Goal: Information Seeking & Learning: Learn about a topic

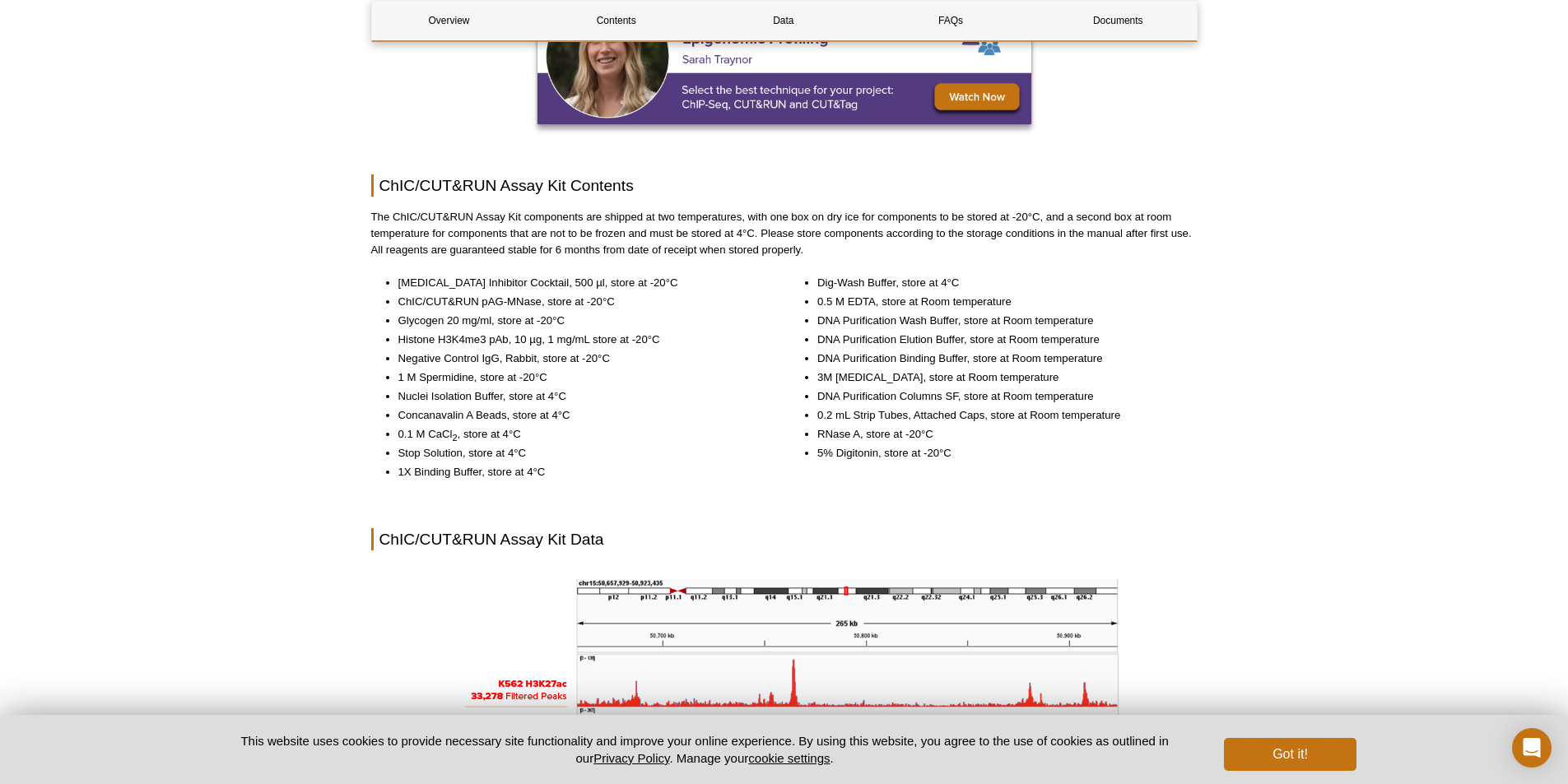
scroll to position [1694, 0]
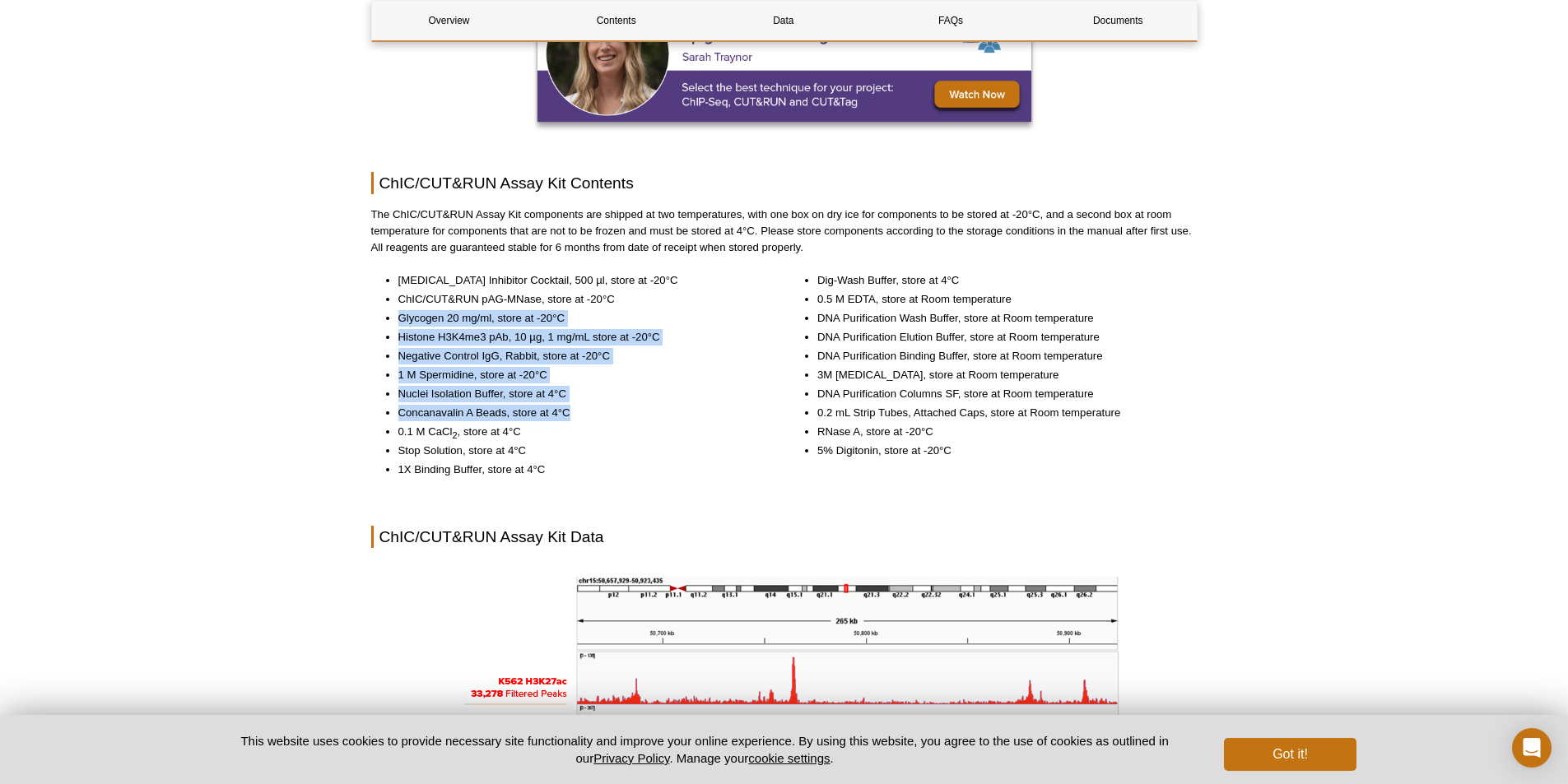
drag, startPoint x: 401, startPoint y: 317, endPoint x: 567, endPoint y: 413, distance: 191.8
click at [567, 413] on ul "[MEDICAL_DATA] Inhibitor Cocktail, 500 µl, store at -20°C ChIC/CUT&RUN pAG-MNas…" at bounding box center [566, 375] width 391 height 206
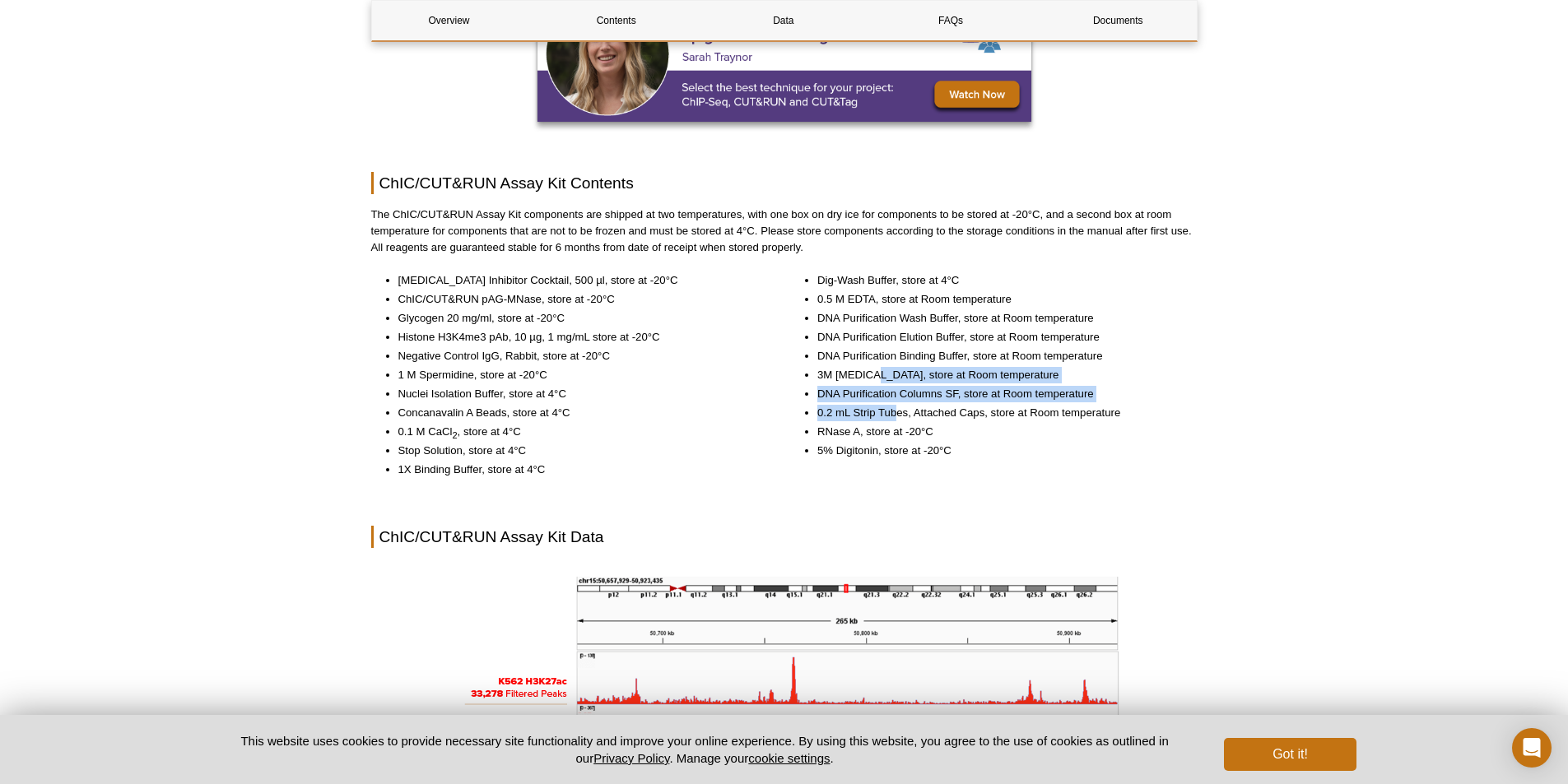
drag, startPoint x: 894, startPoint y: 414, endPoint x: 875, endPoint y: 375, distance: 43.4
click at [875, 375] on ul "Dig-Wash Buffer, store at 4°C 0.5 M EDTA, store at Room temperature DNA Purific…" at bounding box center [985, 365] width 391 height 186
click at [875, 375] on li "3M [MEDICAL_DATA], store at Room temperature" at bounding box center [999, 375] width 364 height 16
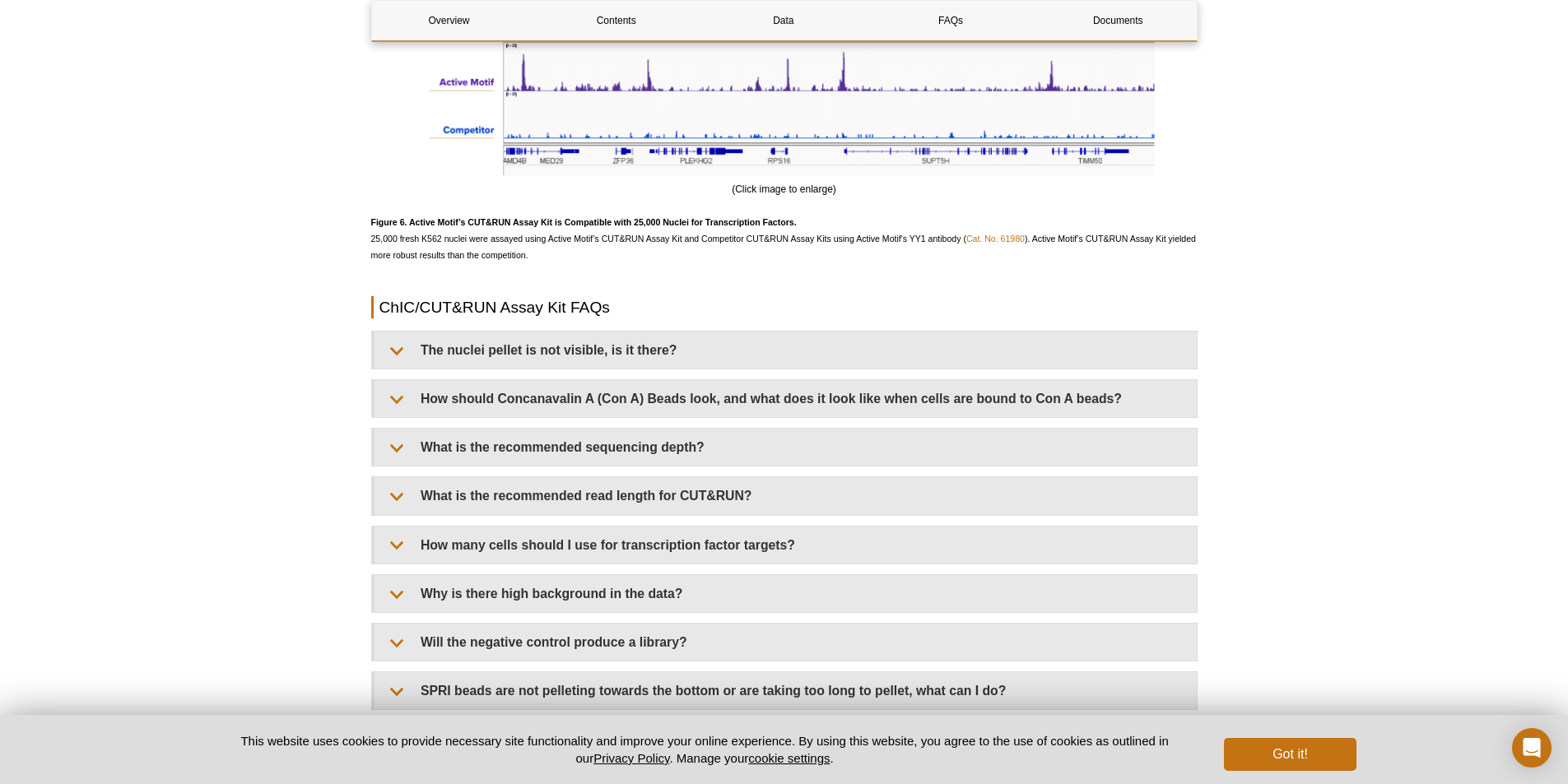
scroll to position [4820, 0]
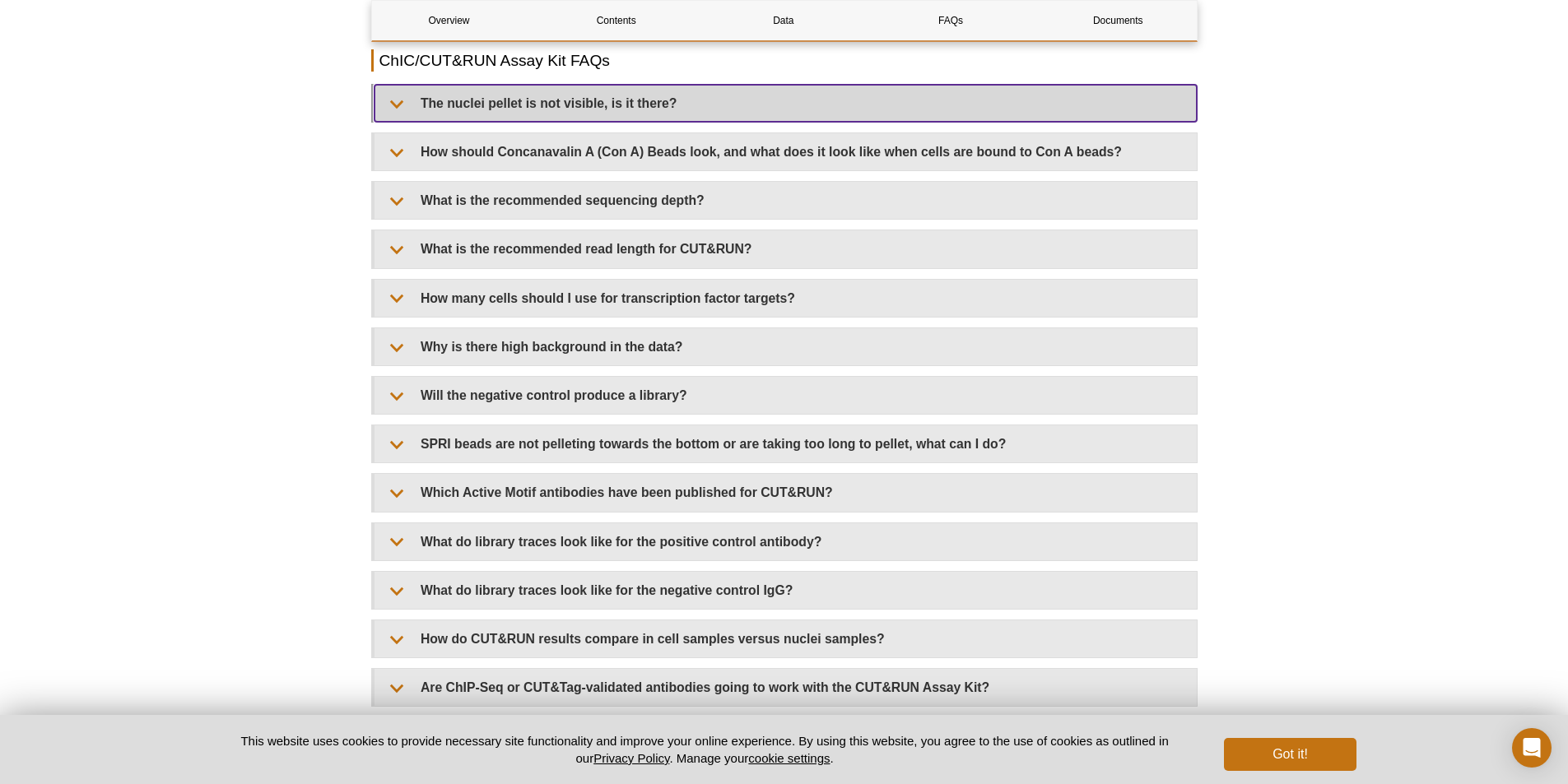
click at [397, 105] on summary "The nuclei pellet is not visible, is it there?" at bounding box center [785, 103] width 822 height 37
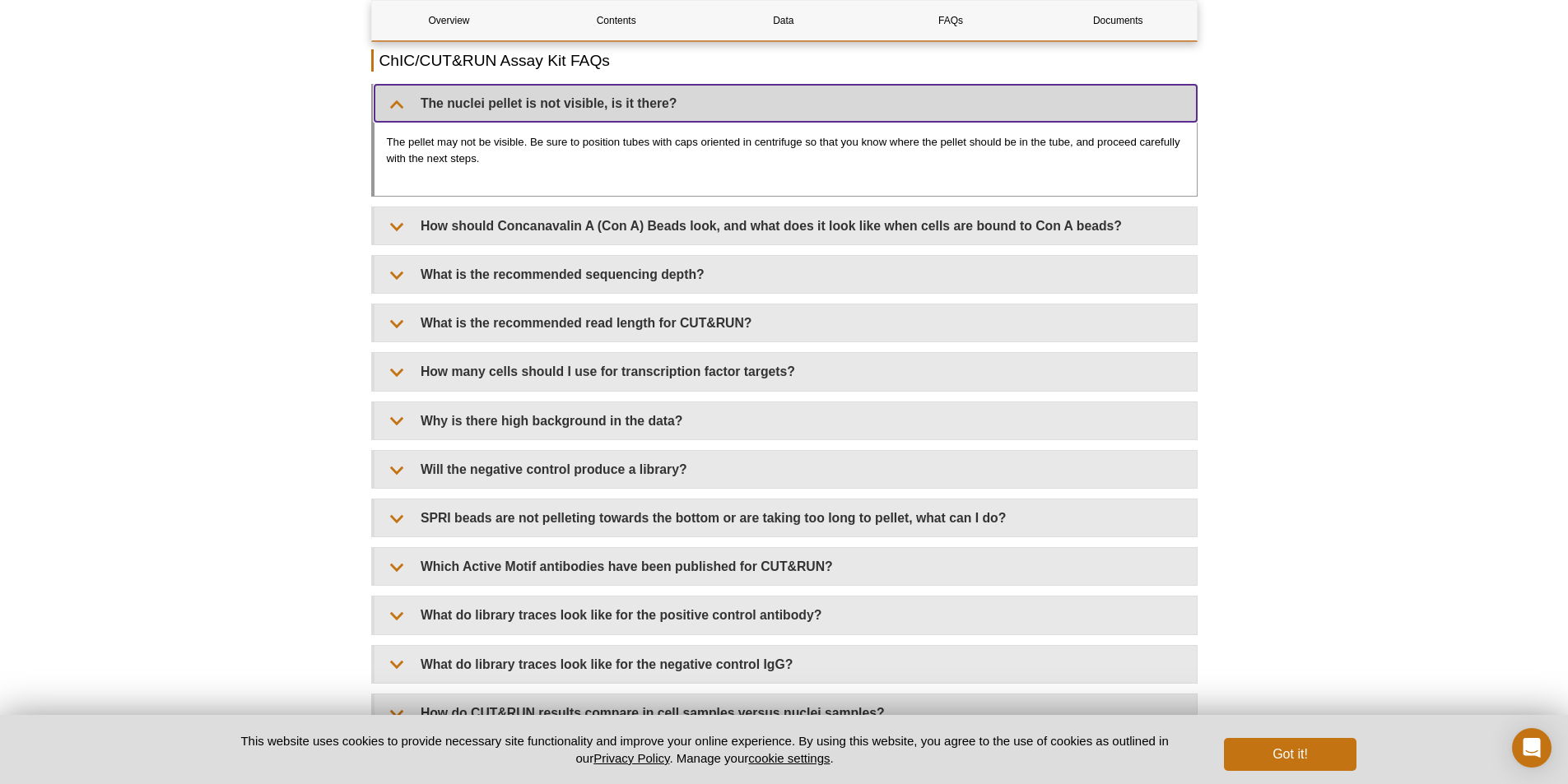
click at [397, 105] on summary "The nuclei pellet is not visible, is it there?" at bounding box center [785, 103] width 822 height 37
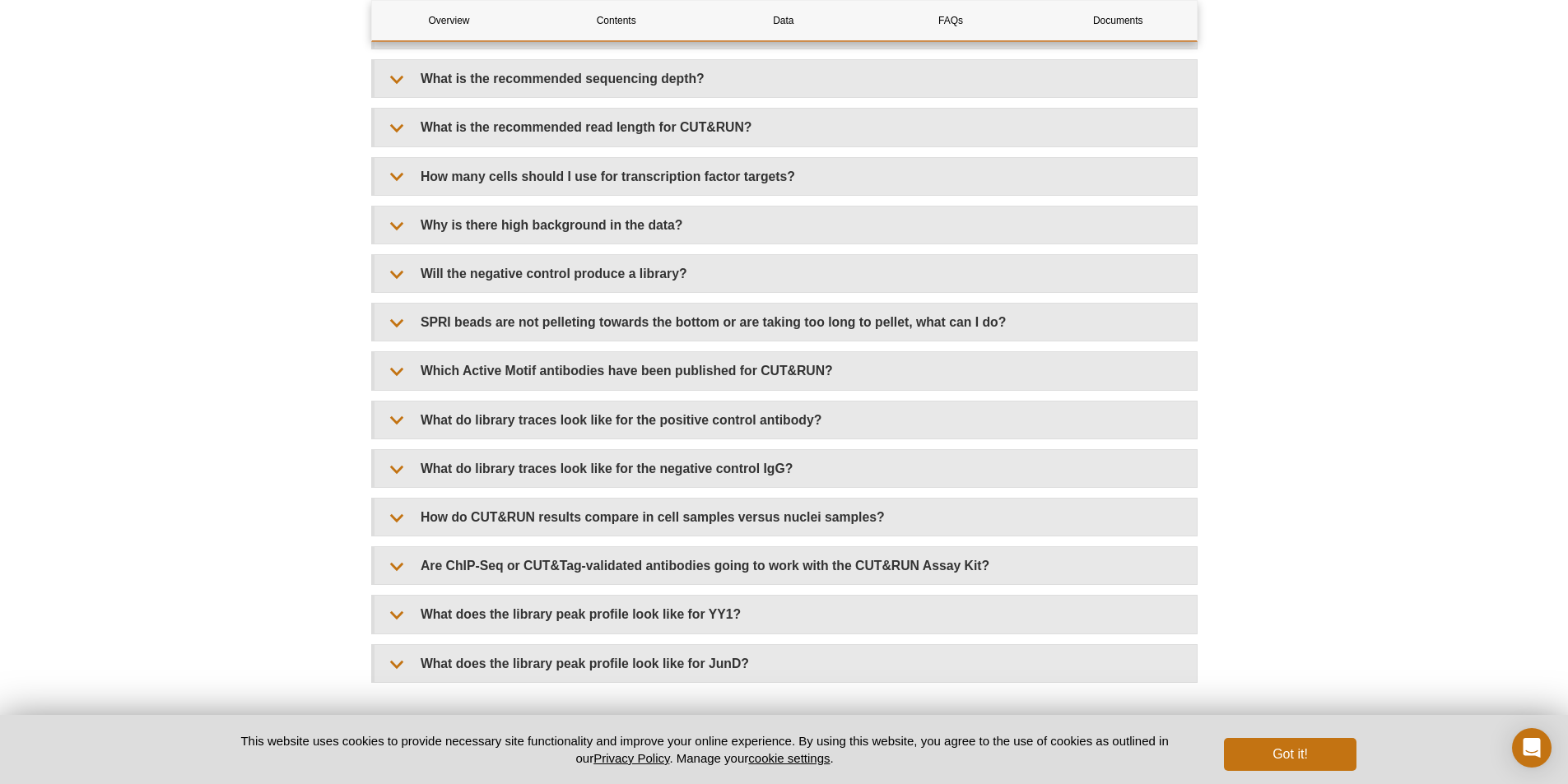
scroll to position [4945, 0]
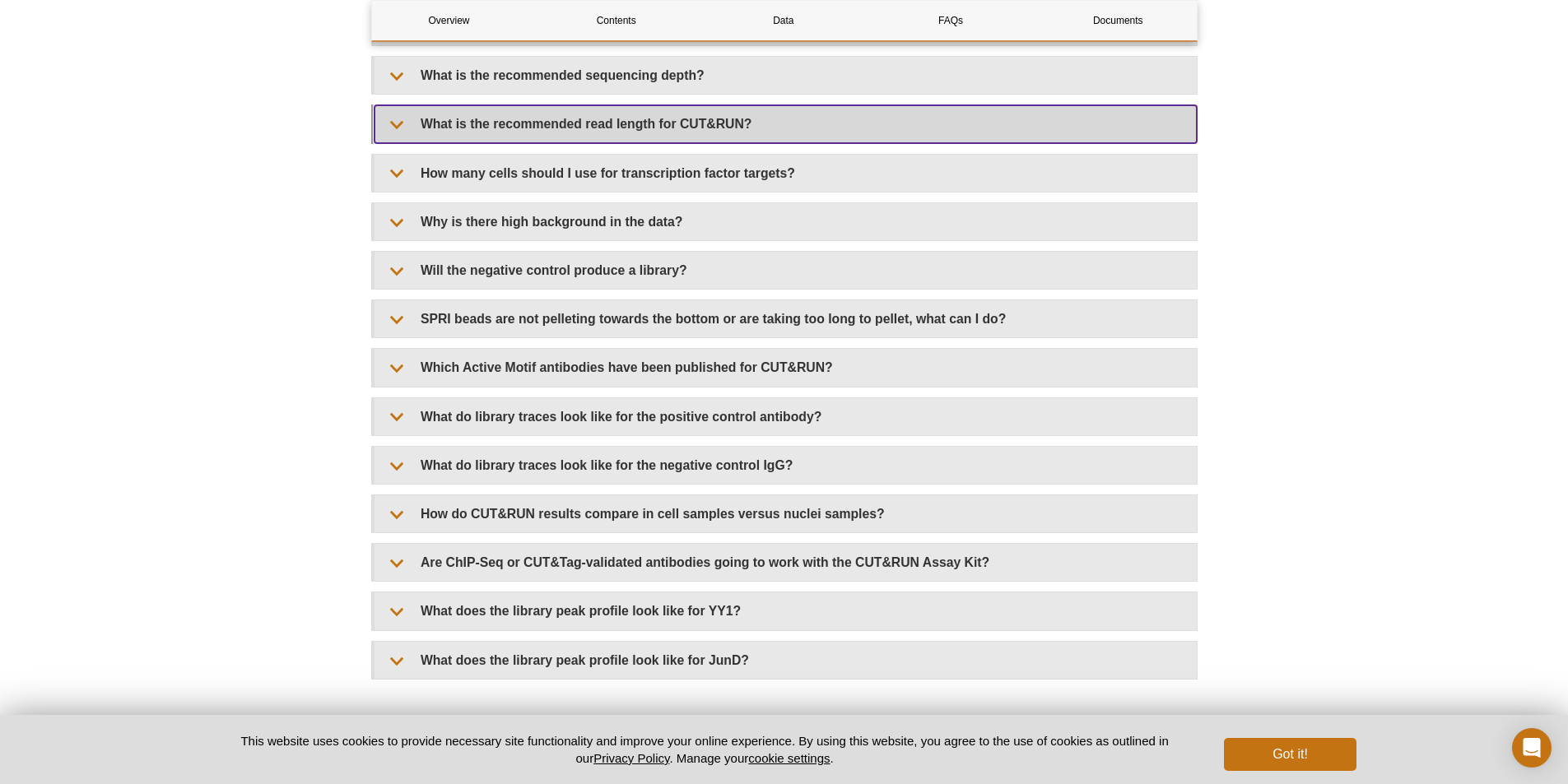
click at [415, 126] on summary "What is the recommended read length for CUT&RUN?" at bounding box center [785, 124] width 822 height 37
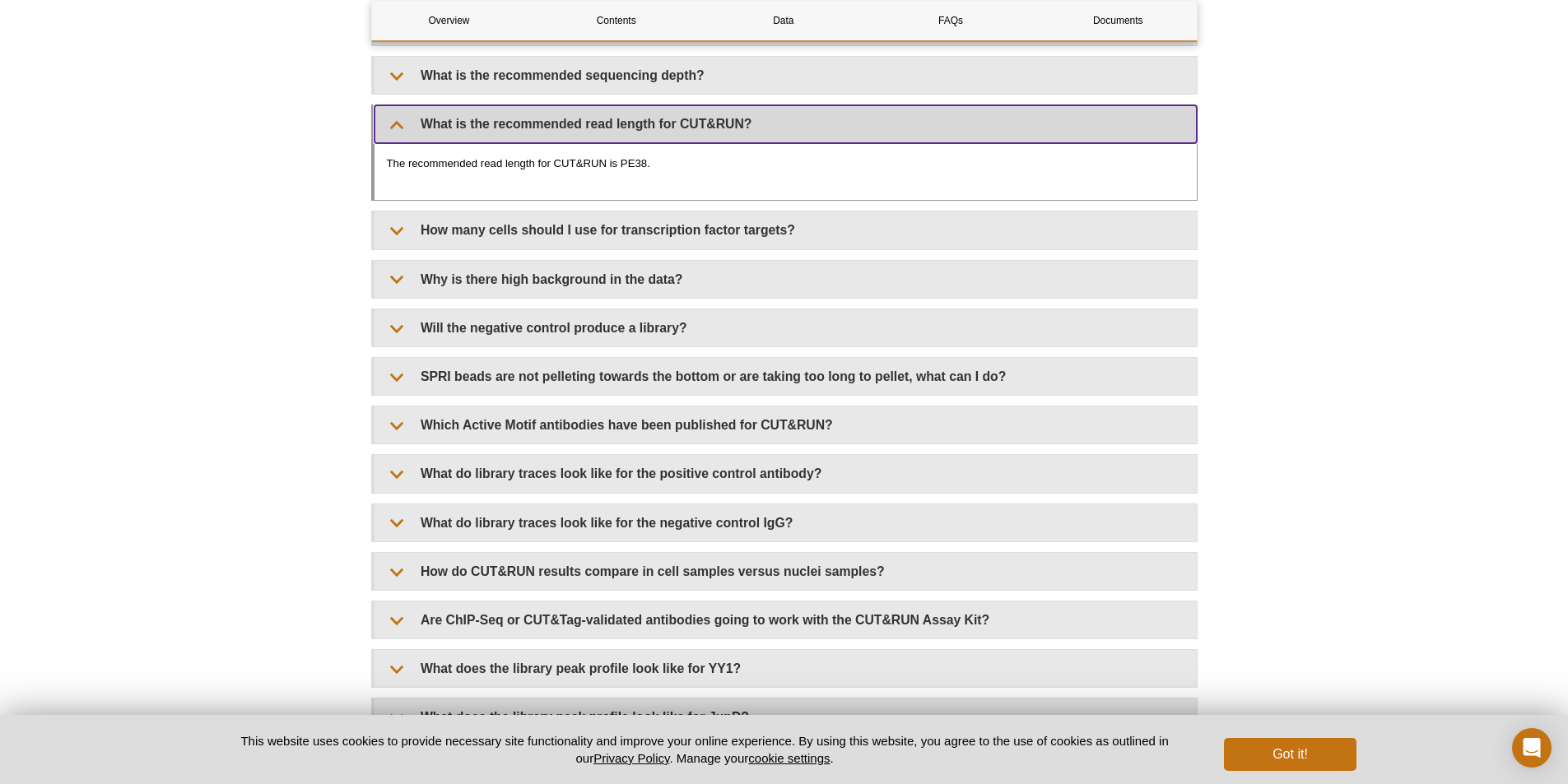
click at [415, 126] on summary "What is the recommended read length for CUT&RUN?" at bounding box center [785, 124] width 822 height 37
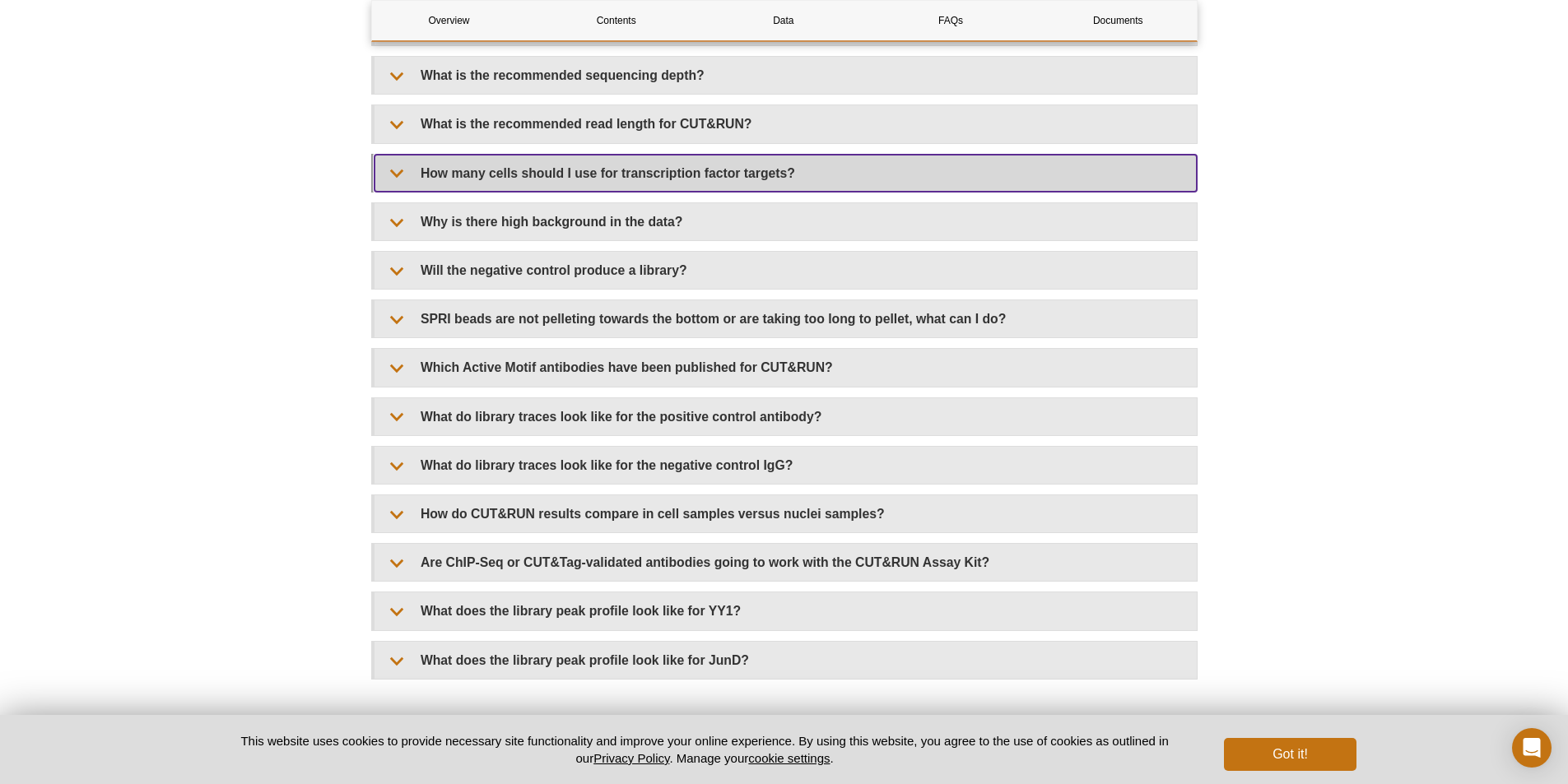
click at [397, 180] on summary "How many cells should I use for transcription factor targets?" at bounding box center [785, 173] width 822 height 37
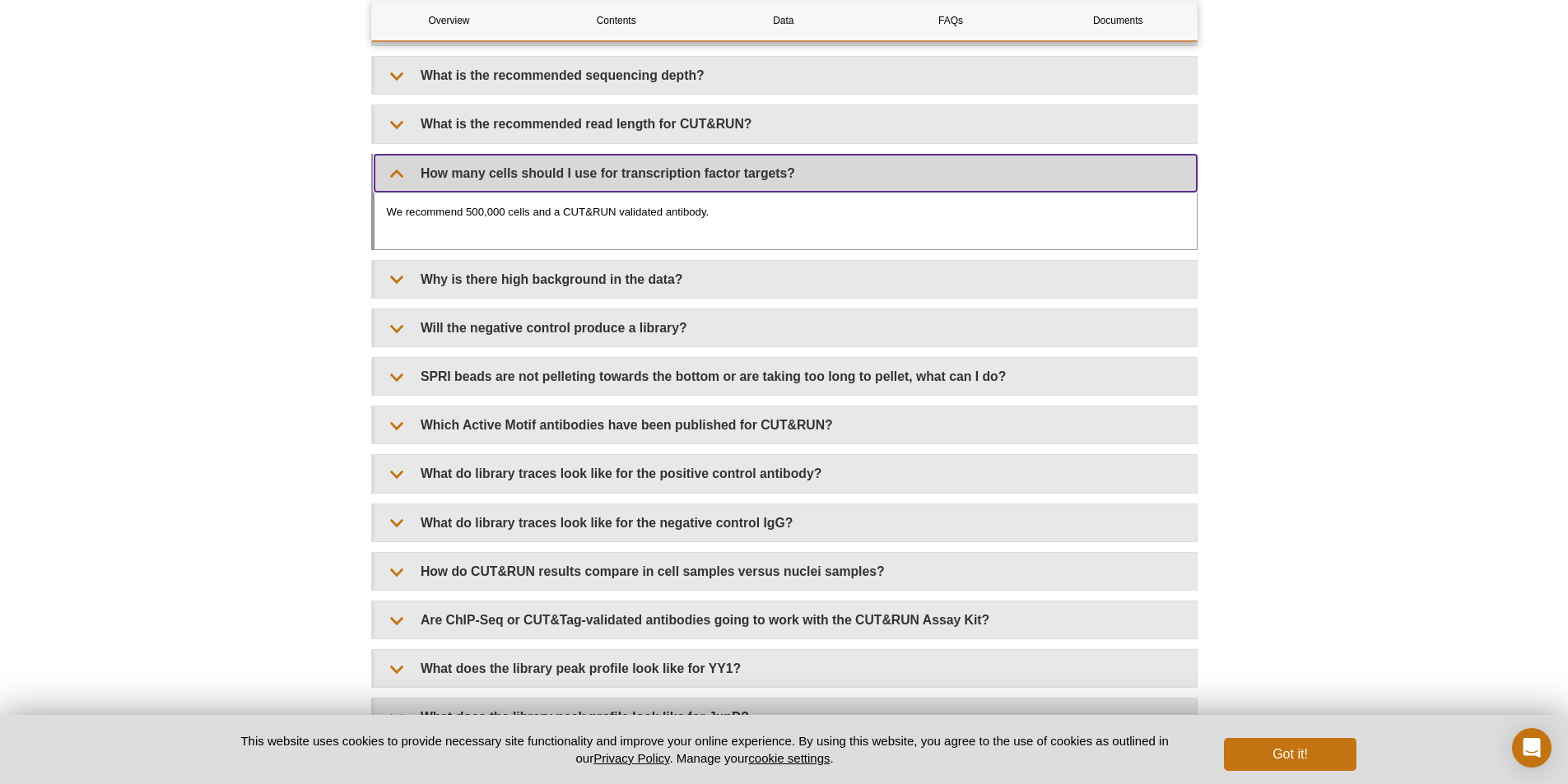
click at [397, 178] on summary "How many cells should I use for transcription factor targets?" at bounding box center [785, 173] width 822 height 37
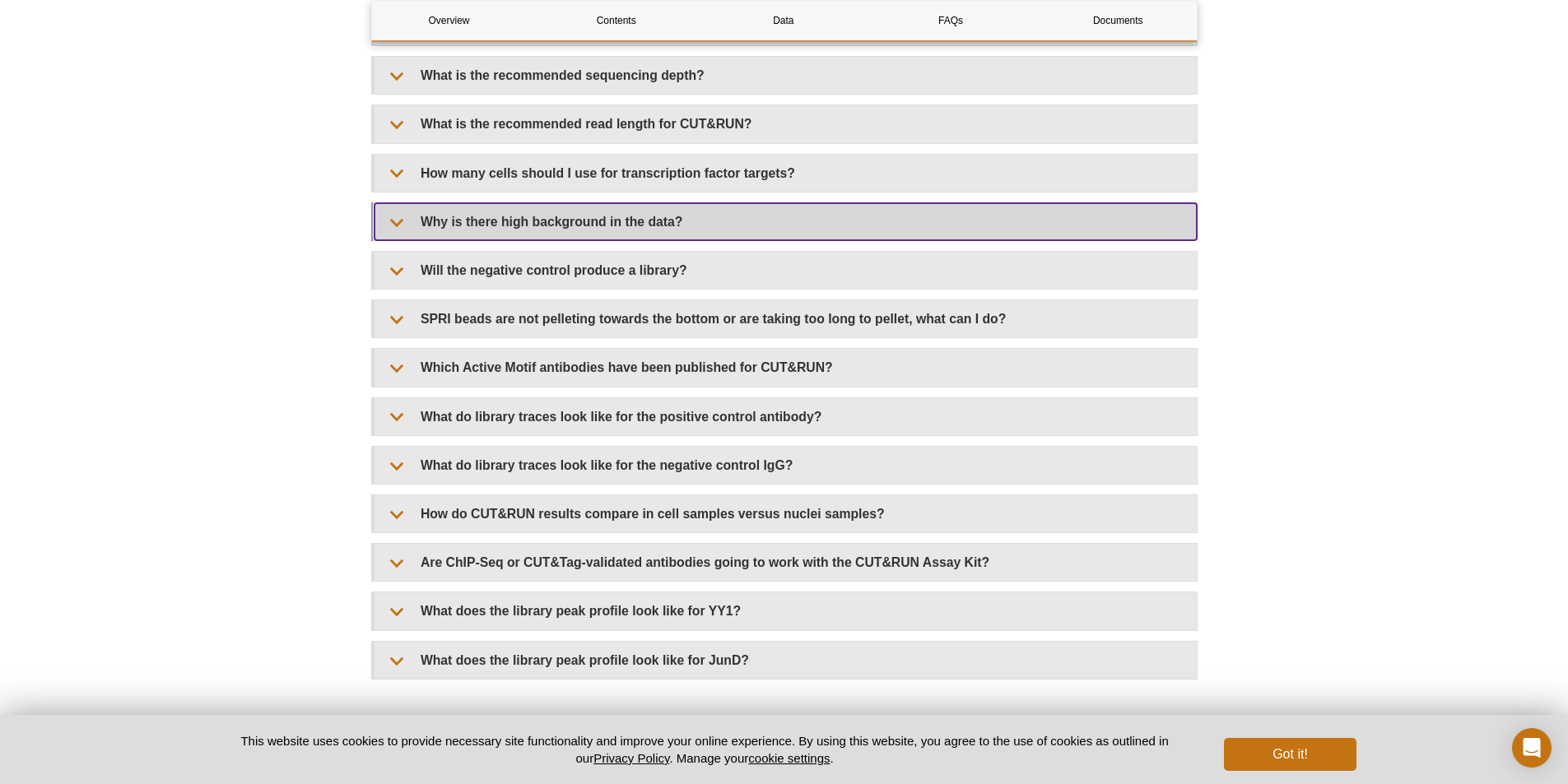
click at [391, 216] on summary "Why is there high background in the data?" at bounding box center [785, 221] width 822 height 37
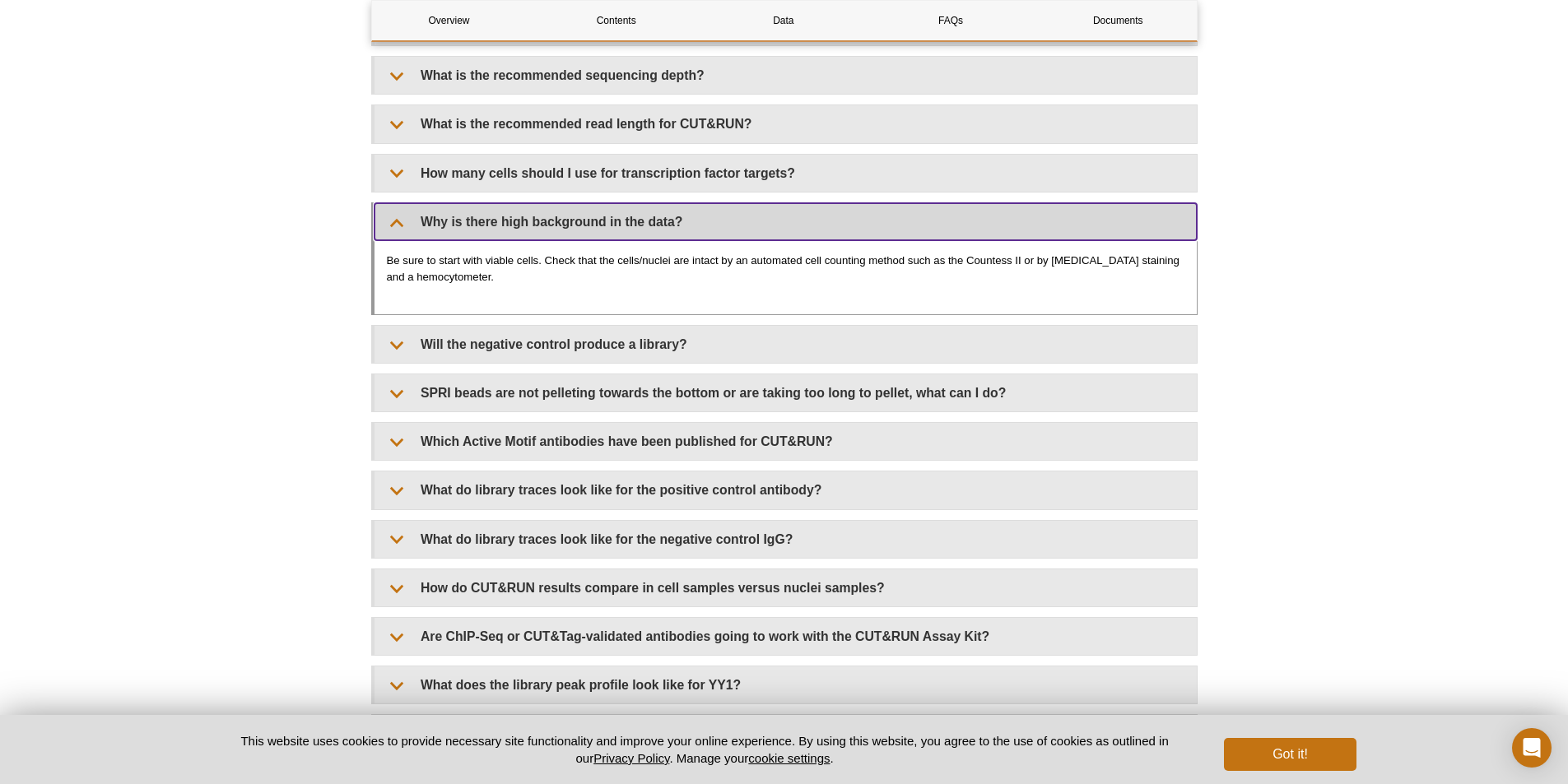
click at [397, 220] on summary "Why is there high background in the data?" at bounding box center [785, 221] width 822 height 37
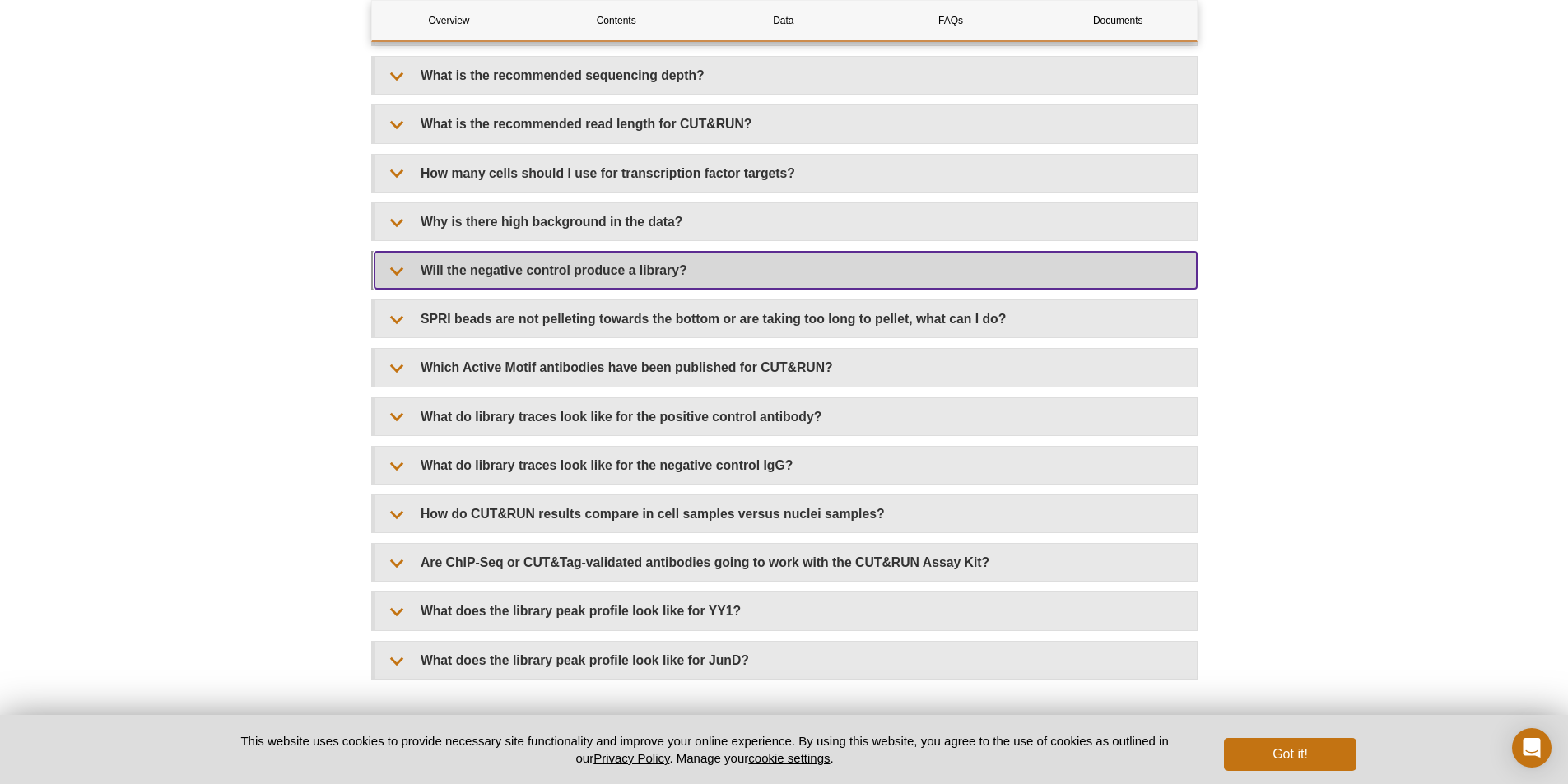
click at [389, 275] on summary "Will the negative control produce a library?" at bounding box center [785, 270] width 822 height 37
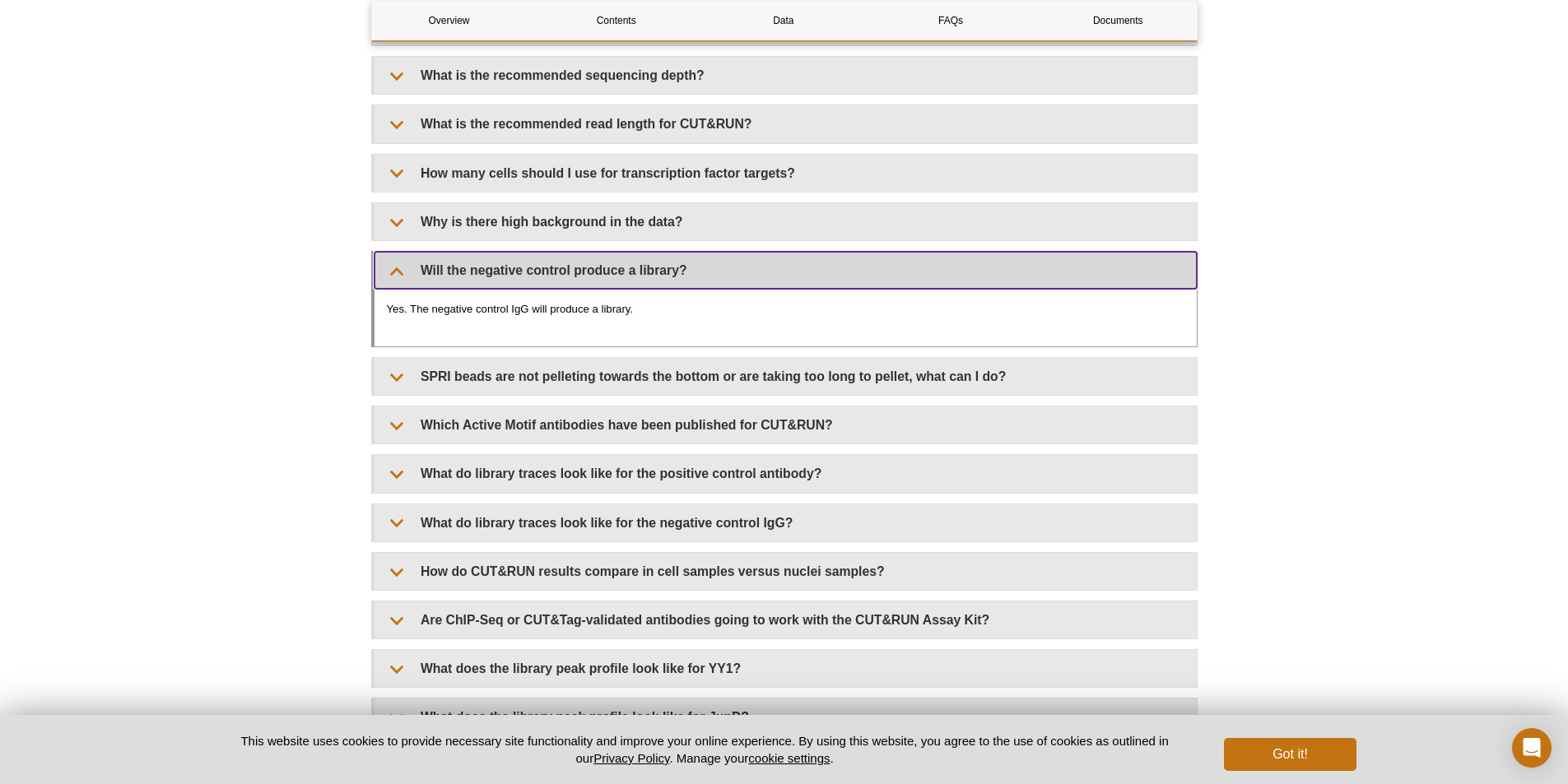
click at [389, 275] on summary "Will the negative control produce a library?" at bounding box center [785, 270] width 822 height 37
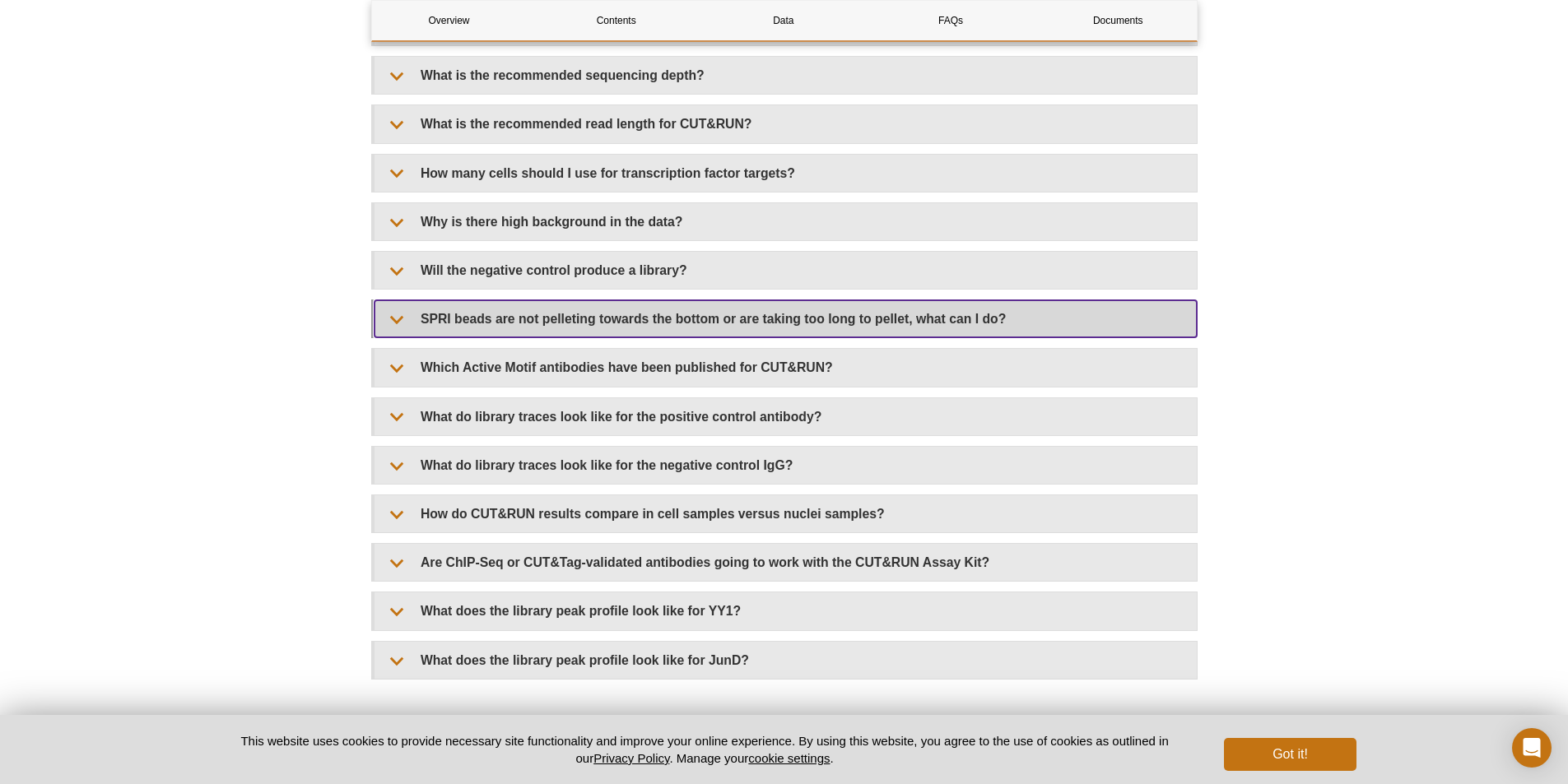
click at [394, 322] on summary "SPRI beads are not pelleting towards the bottom or are taking too long to pelle…" at bounding box center [785, 319] width 822 height 37
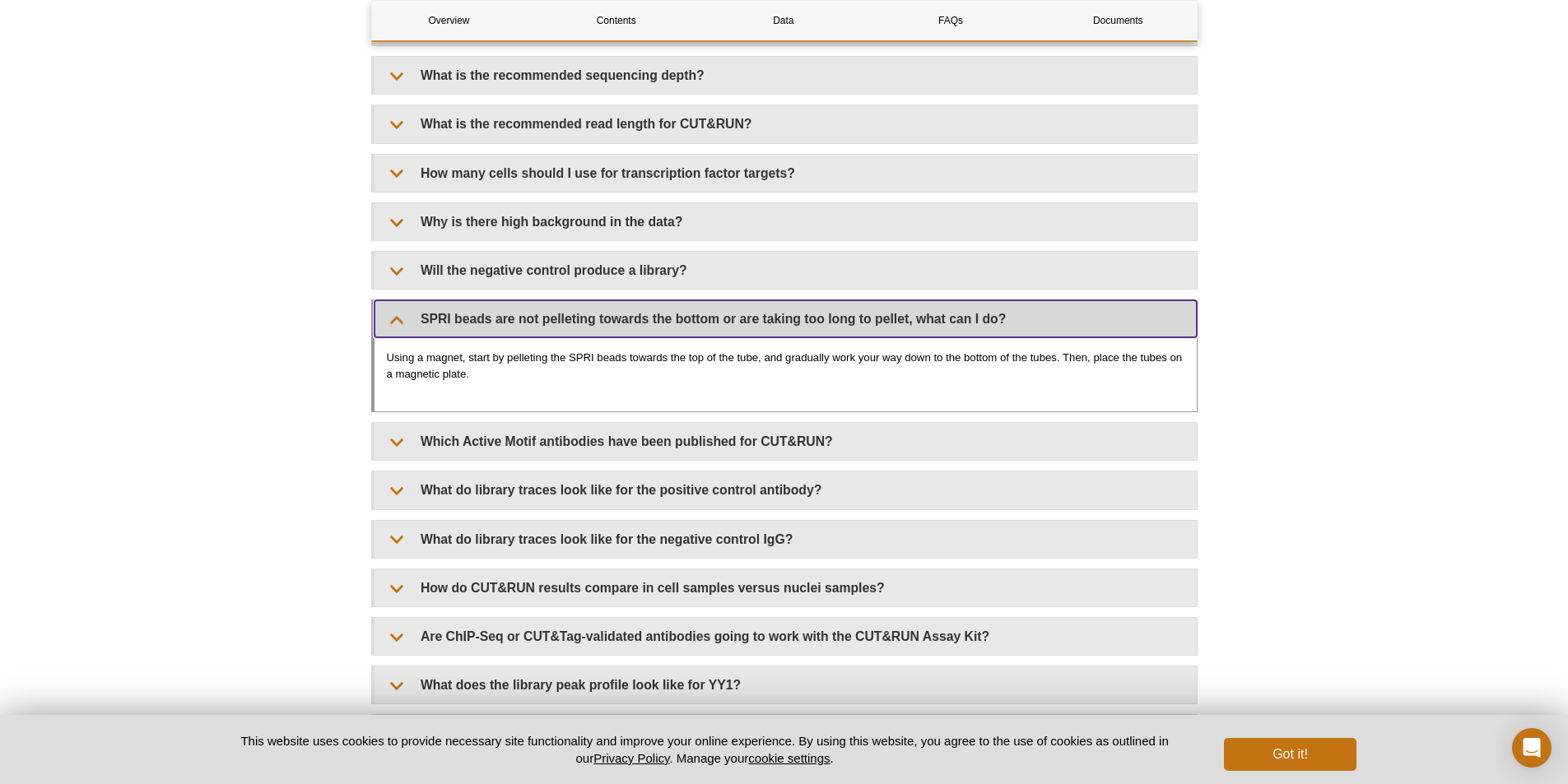
click at [394, 322] on summary "SPRI beads are not pelleting towards the bottom or are taking too long to pelle…" at bounding box center [785, 319] width 822 height 37
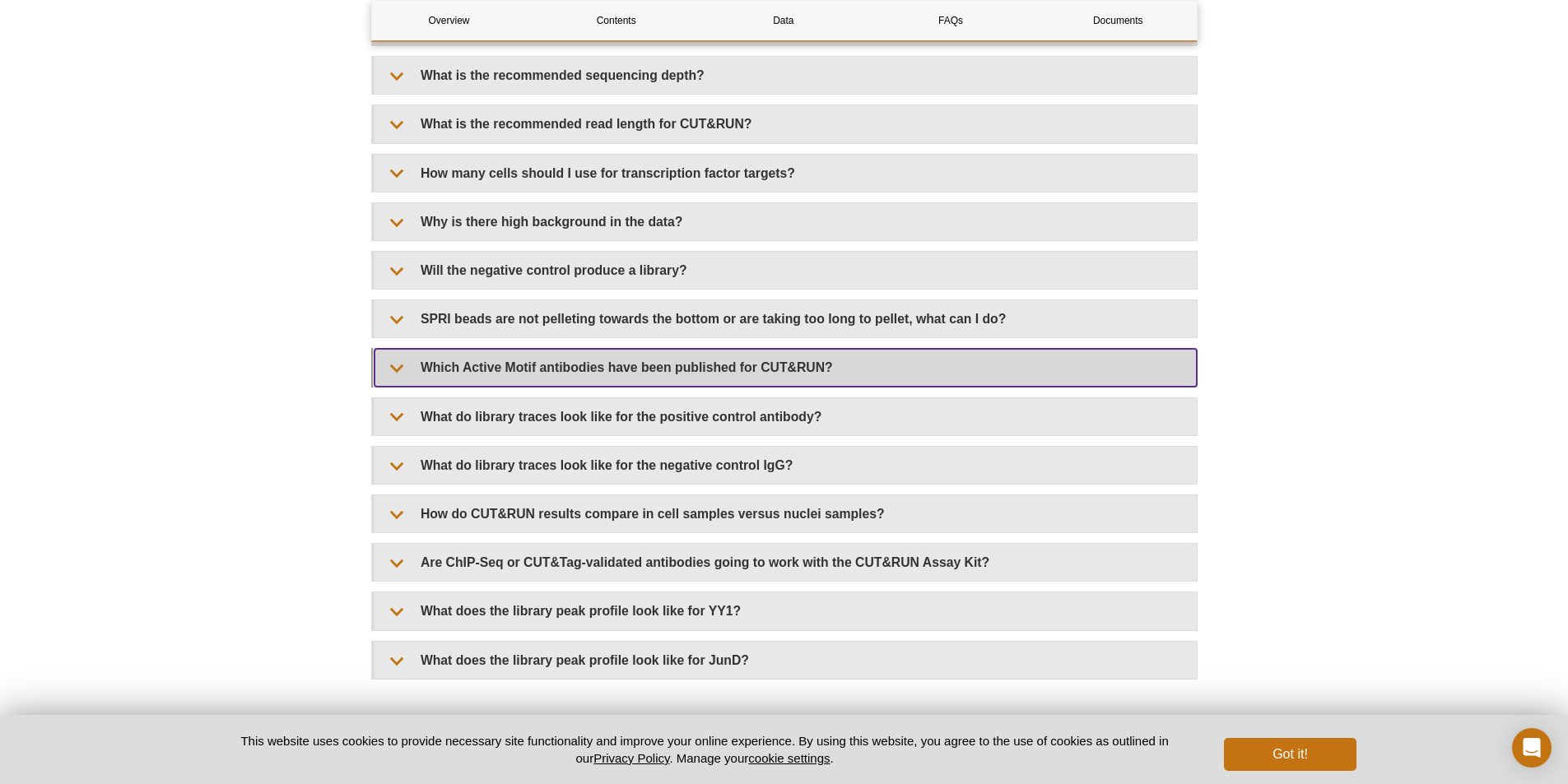
click at [394, 358] on summary "Which Active Motif antibodies have been published for CUT&RUN?" at bounding box center [785, 367] width 822 height 37
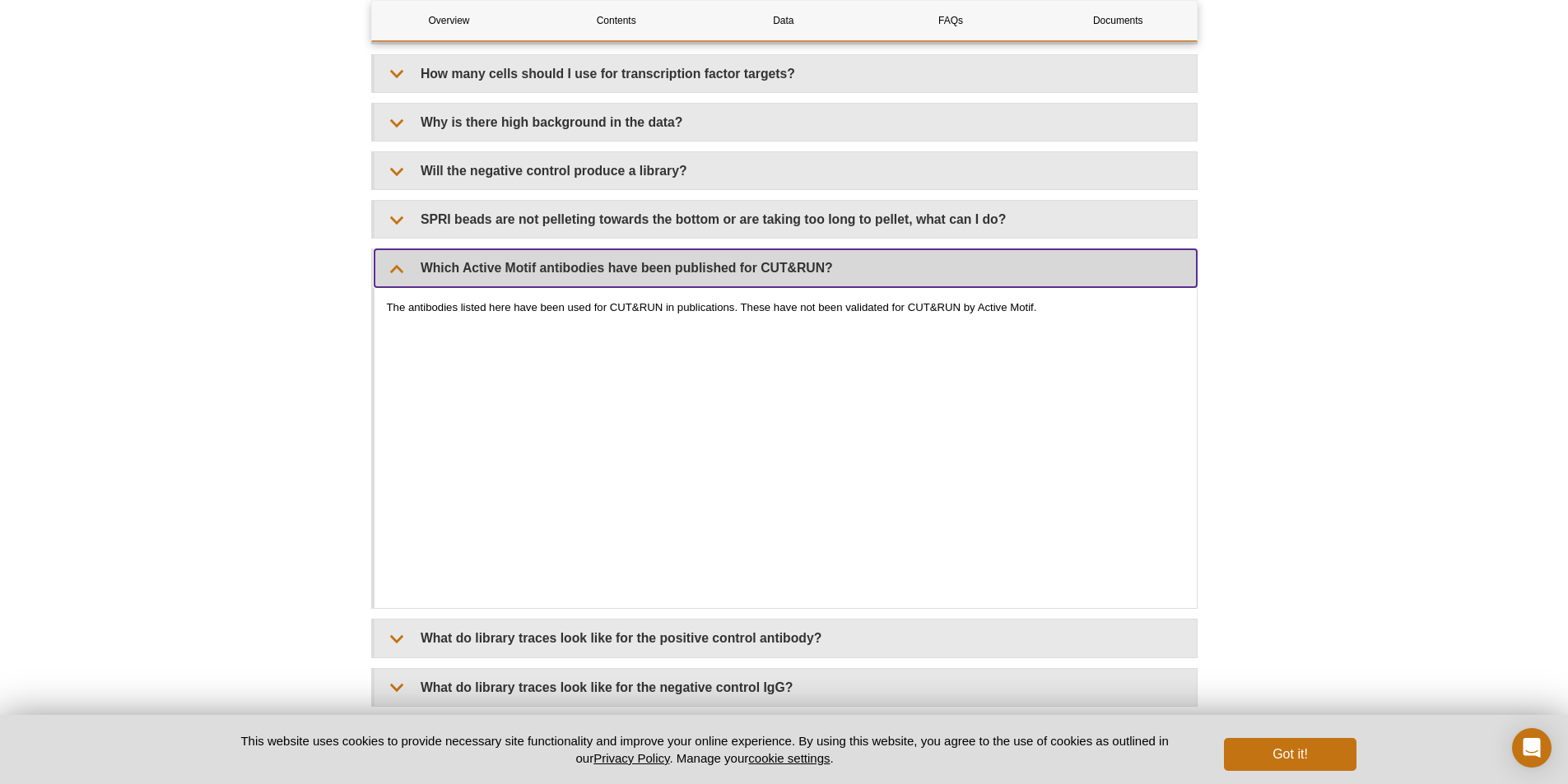
scroll to position [5192, 0]
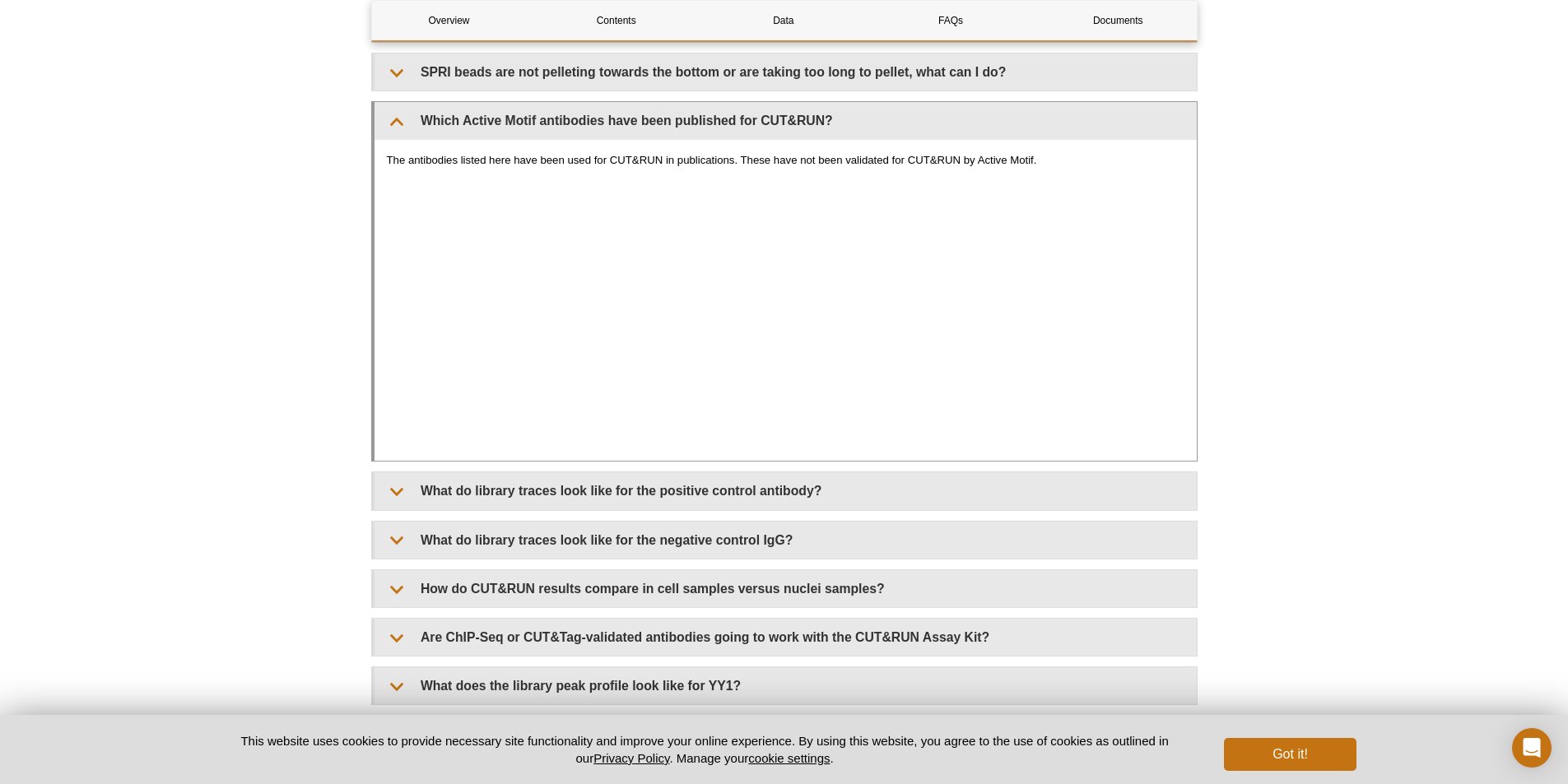
click at [408, 153] on p "The antibodies listed here have been used for CUT&RUN in publications. These ha…" at bounding box center [785, 160] width 798 height 16
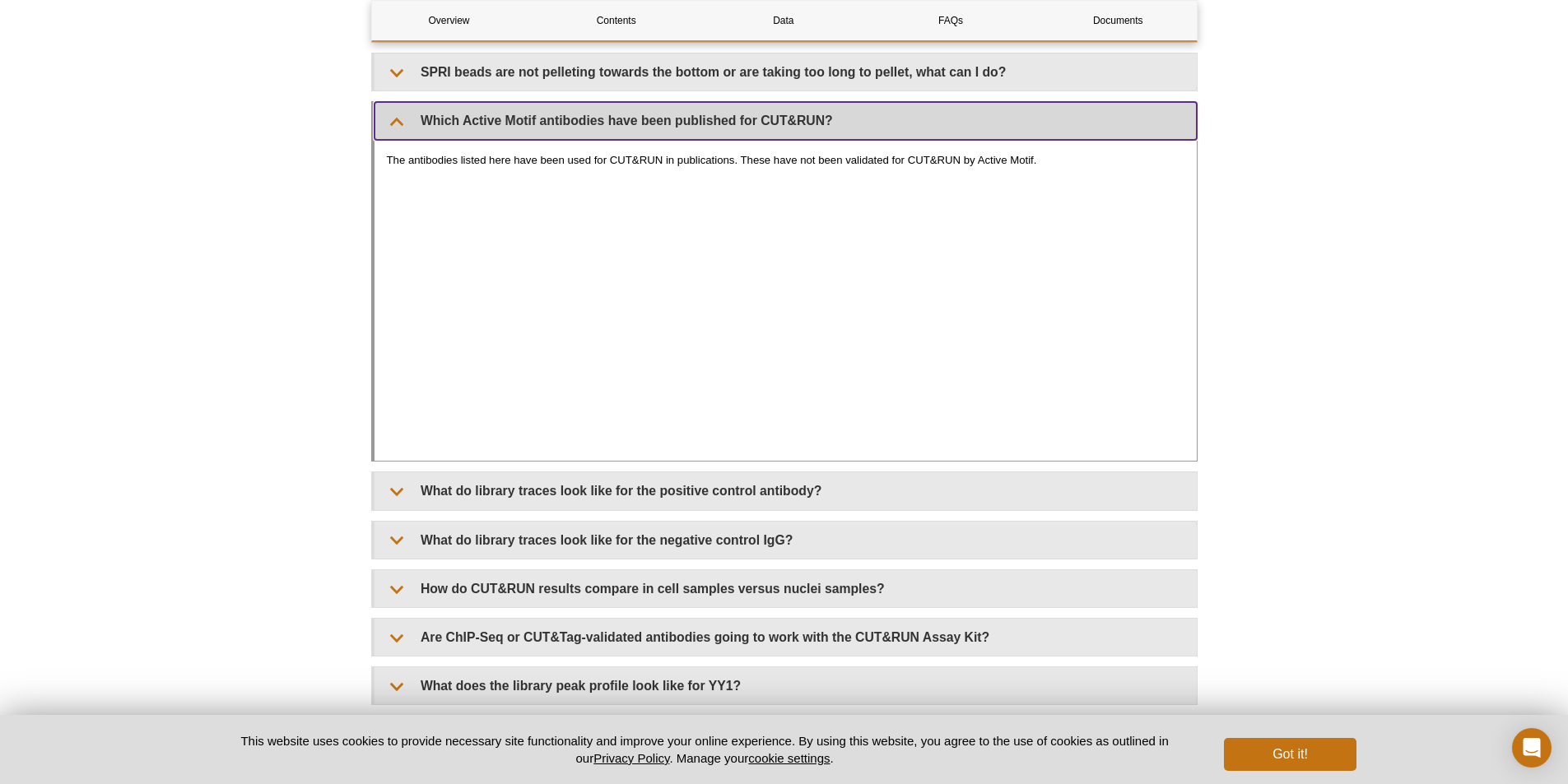
click at [411, 135] on summary "Which Active Motif antibodies have been published for CUT&RUN?" at bounding box center [785, 121] width 822 height 37
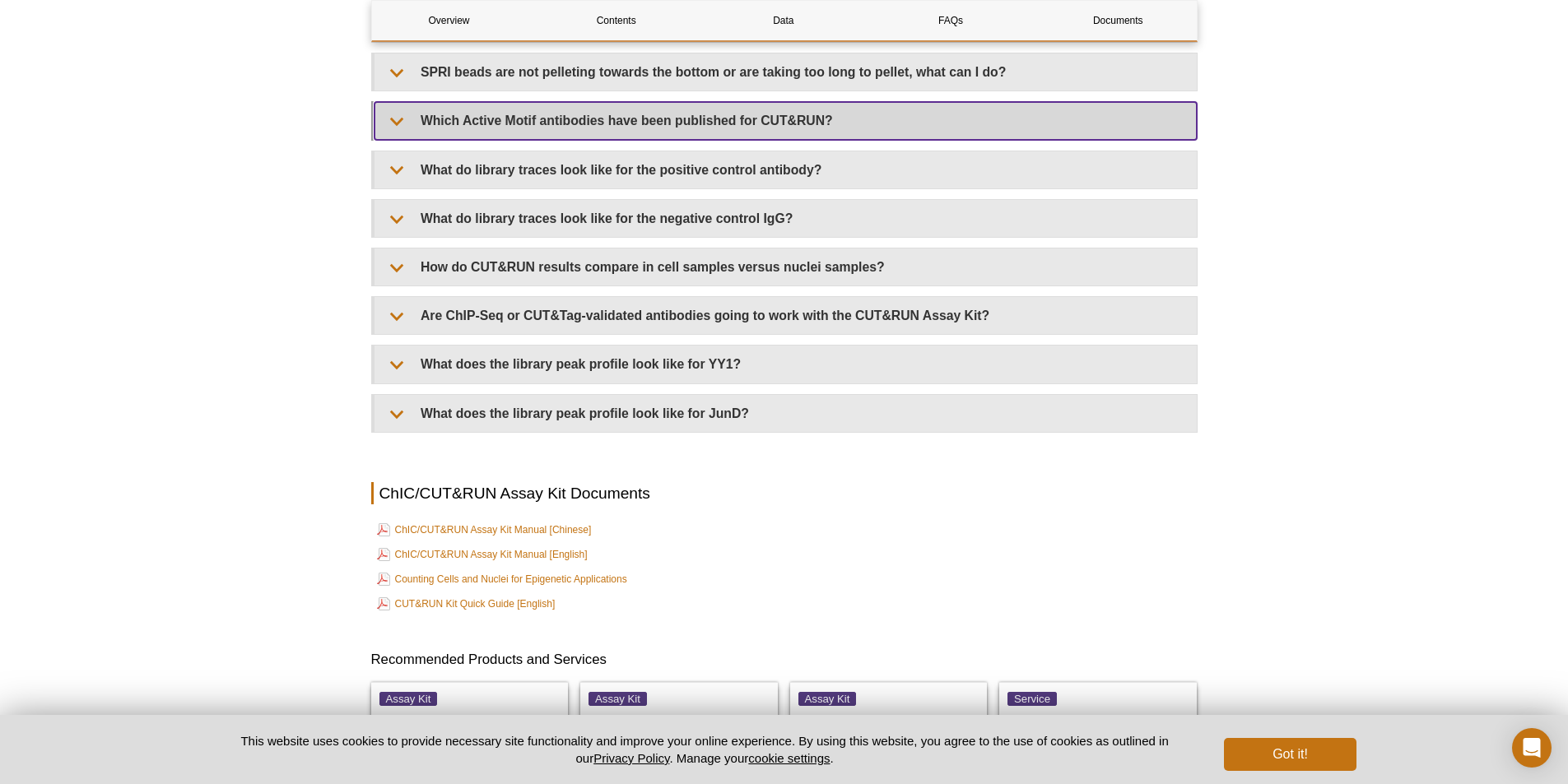
click at [411, 135] on summary "Which Active Motif antibodies have been published for CUT&RUN?" at bounding box center [785, 121] width 822 height 37
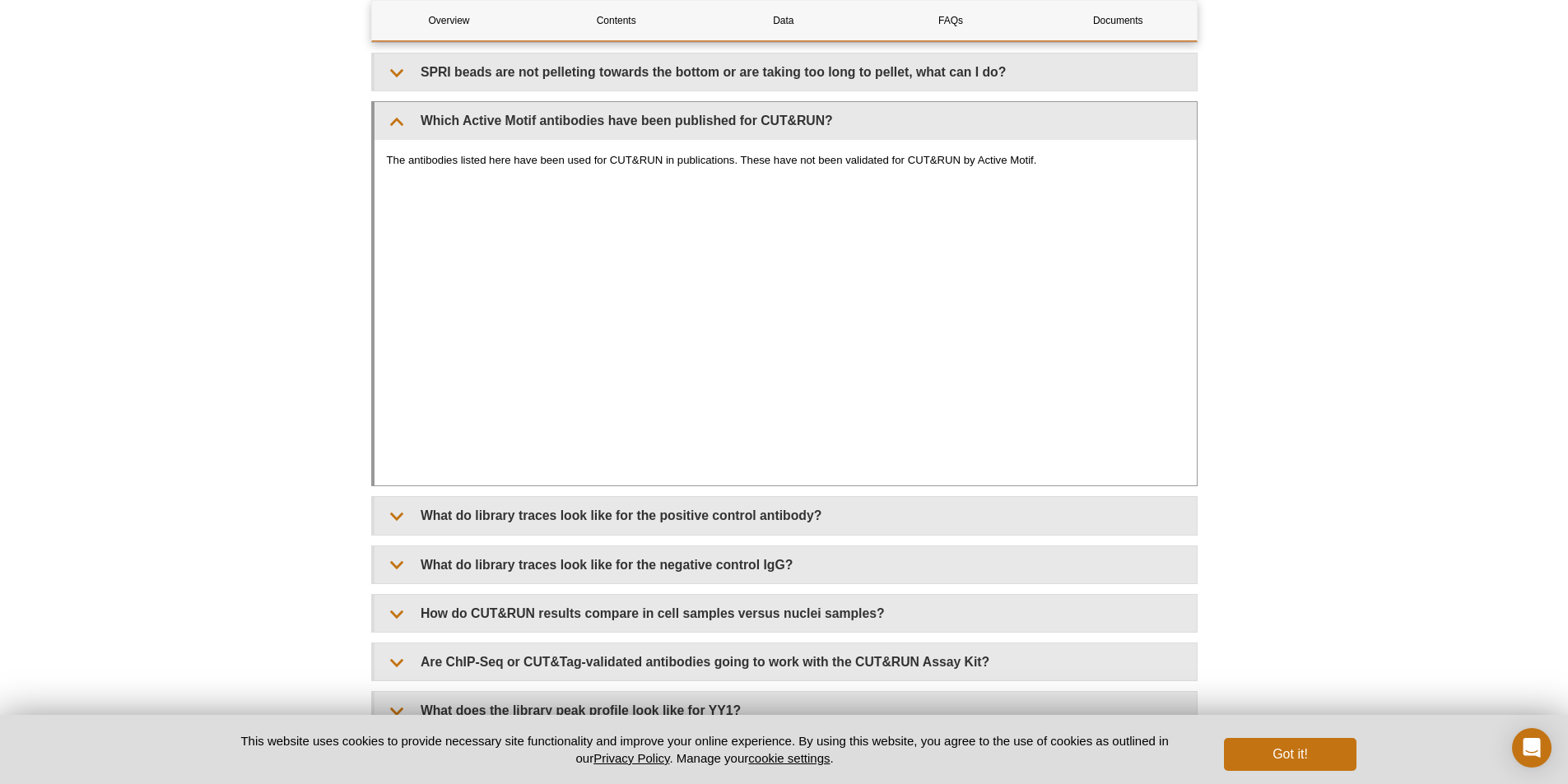
click at [1190, 281] on div "The antibodies listed here have been used for CUT&RUN in publications. These ha…" at bounding box center [785, 313] width 822 height 347
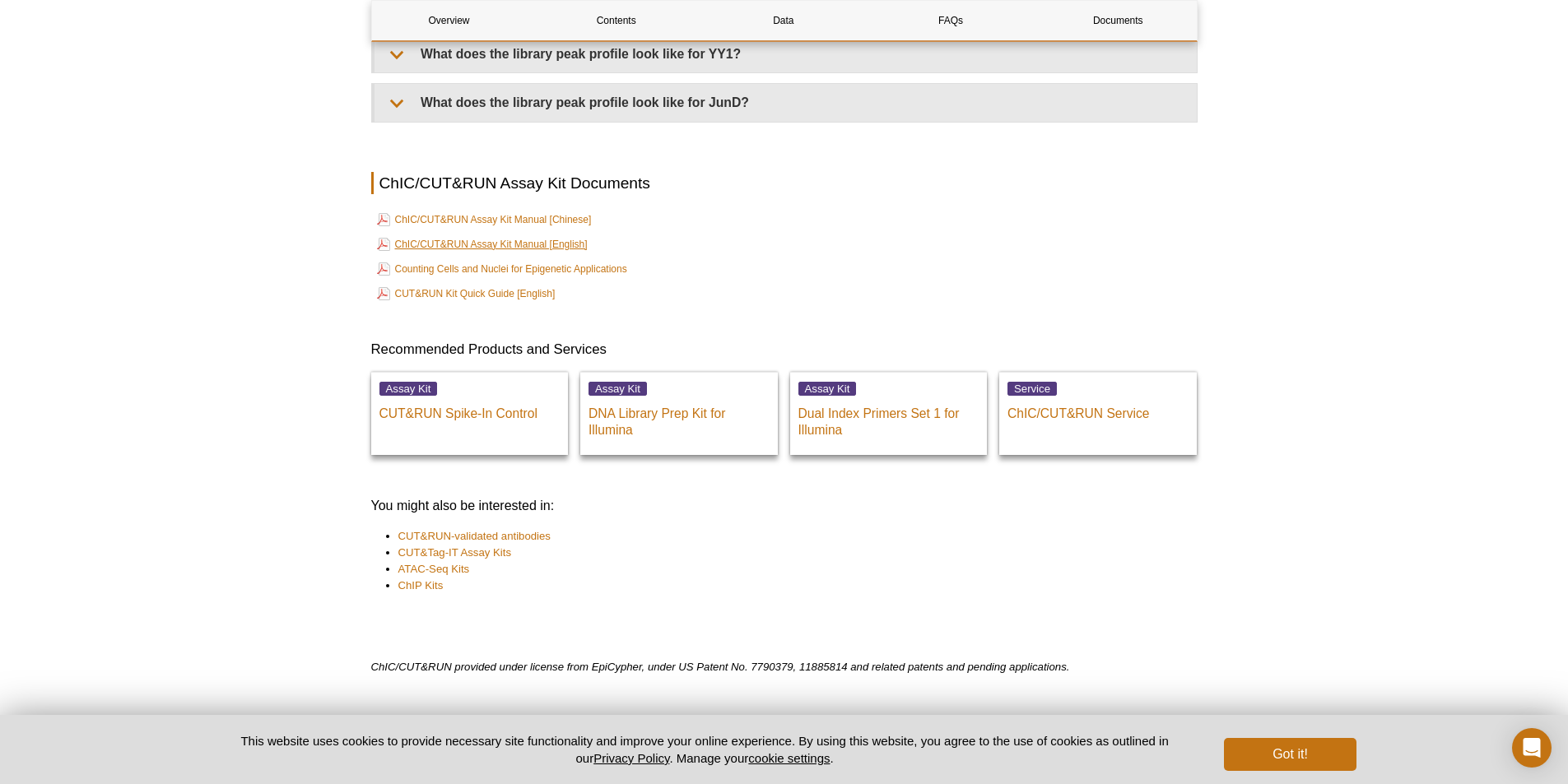
scroll to position [5975, 0]
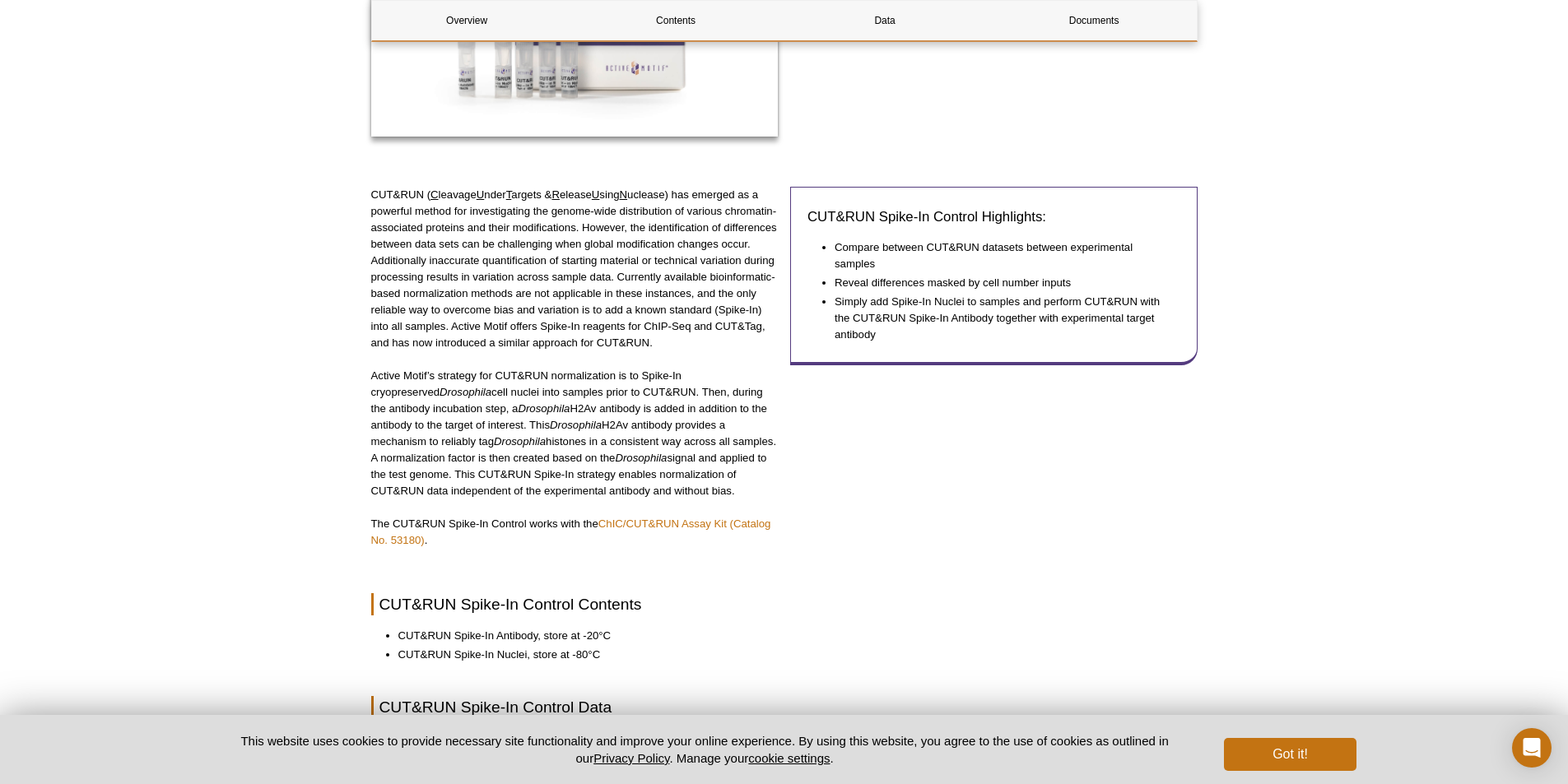
scroll to position [411, 0]
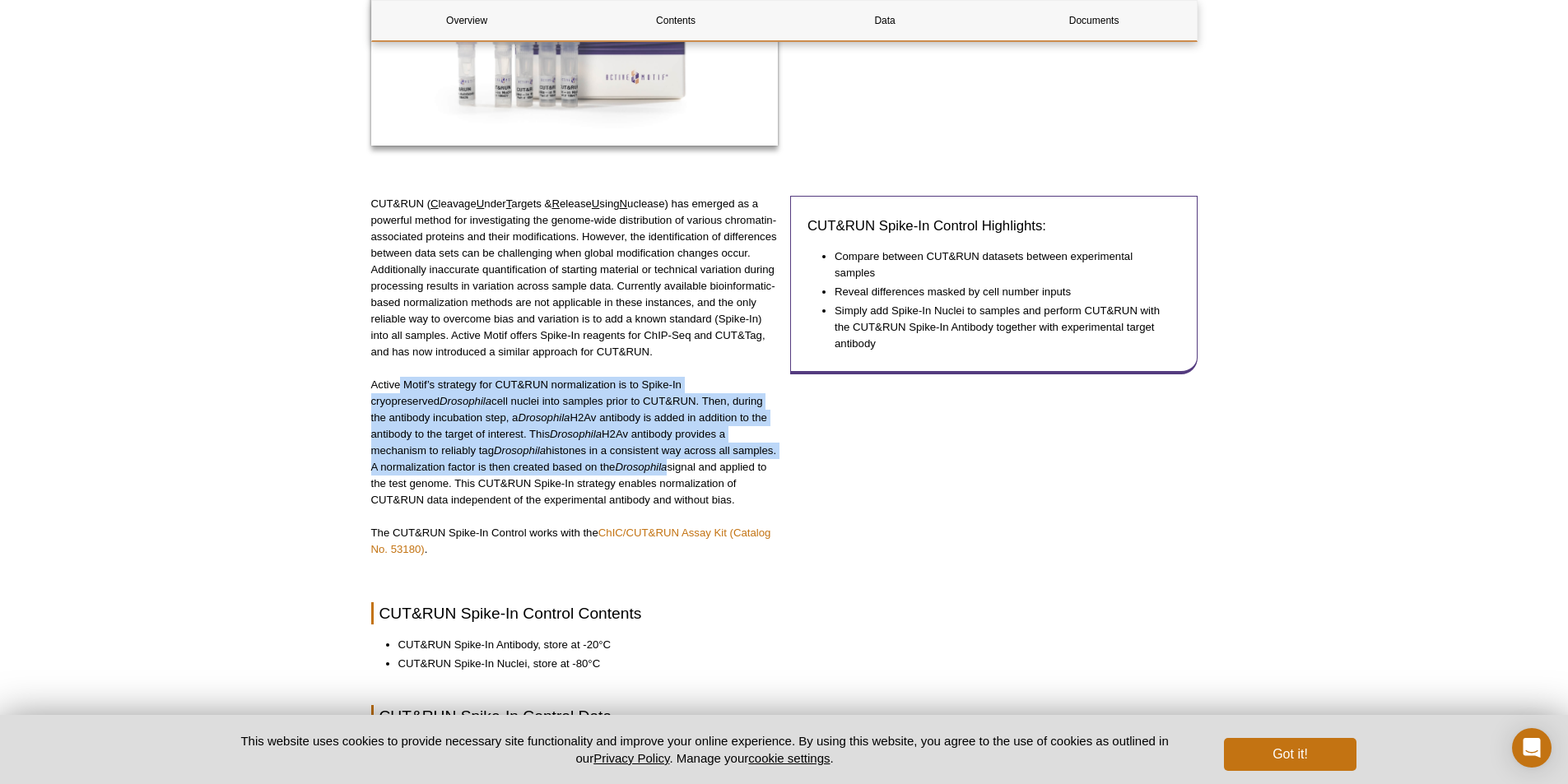
drag, startPoint x: 399, startPoint y: 379, endPoint x: 659, endPoint y: 463, distance: 273.2
click at [659, 463] on p "Active Motif’s strategy for CUT&RUN normalization is to Spike-In cryopreserved …" at bounding box center [575, 442] width 408 height 131
click at [659, 463] on em "Drosophila" at bounding box center [641, 466] width 52 height 13
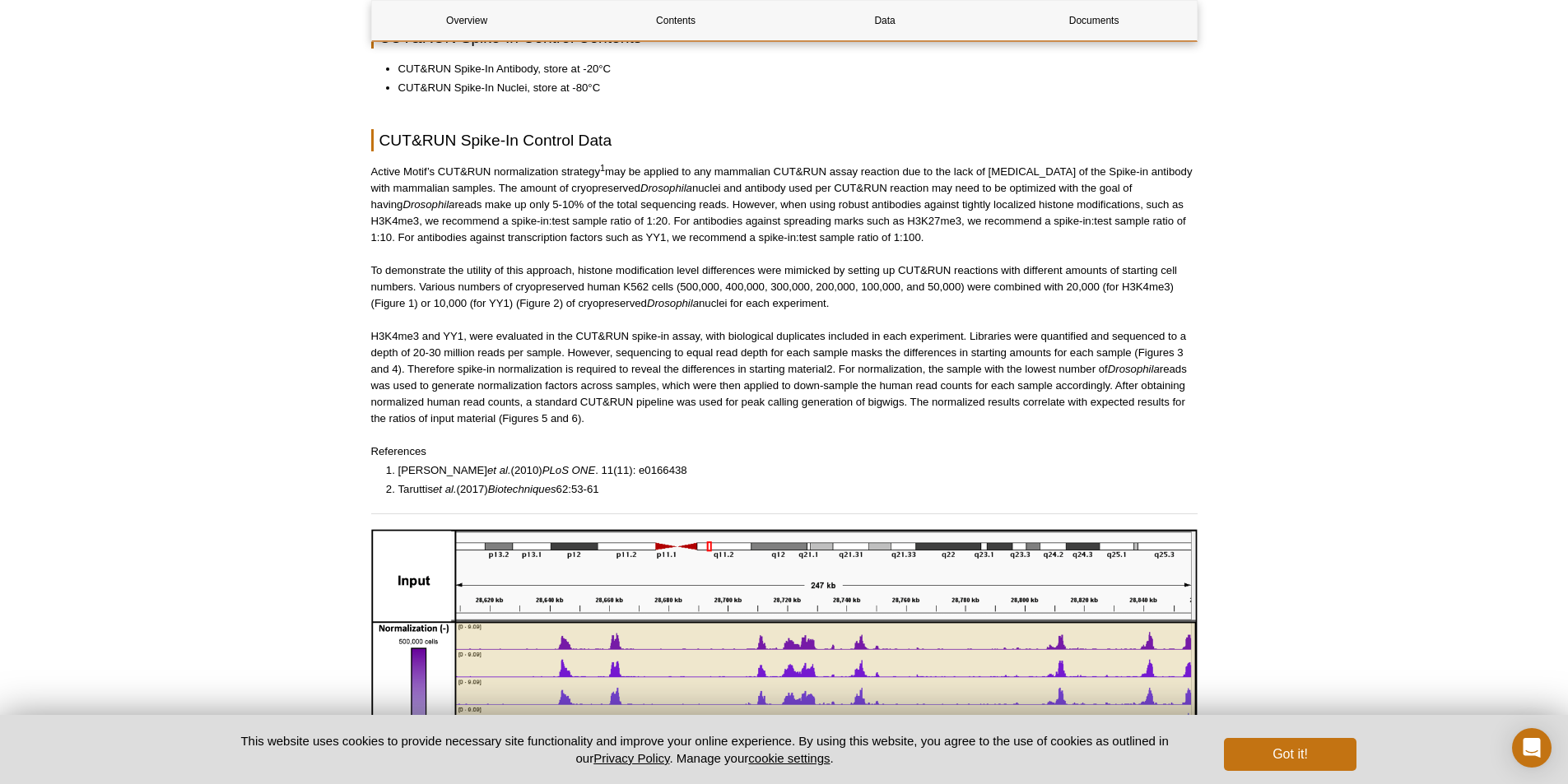
scroll to position [0, 0]
